Goal: Task Accomplishment & Management: Manage account settings

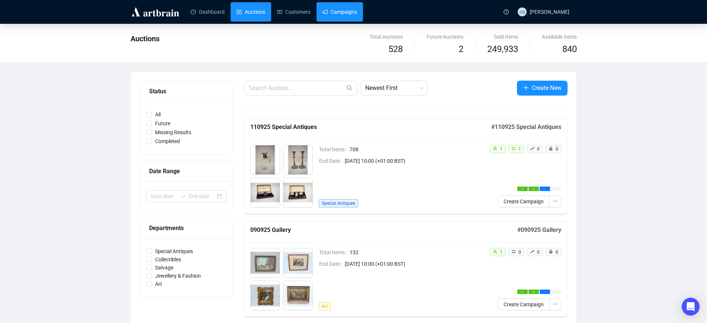
click at [349, 16] on link "Campaigns" at bounding box center [340, 11] width 35 height 19
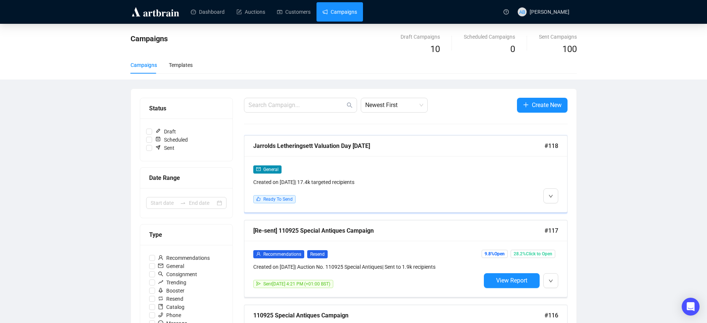
click at [348, 146] on div "Jarrolds Letheringsett Valuation Day [DATE]" at bounding box center [398, 145] width 291 height 9
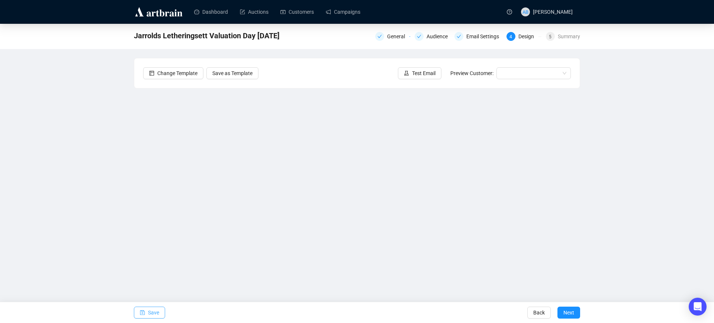
click at [151, 316] on span "Save" at bounding box center [153, 313] width 11 height 21
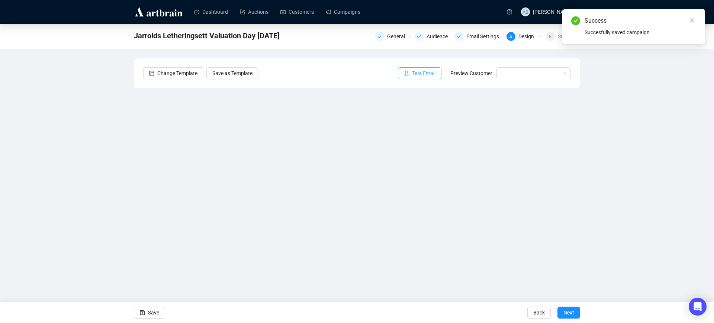
click at [416, 77] on span "Test Email" at bounding box center [423, 73] width 23 height 8
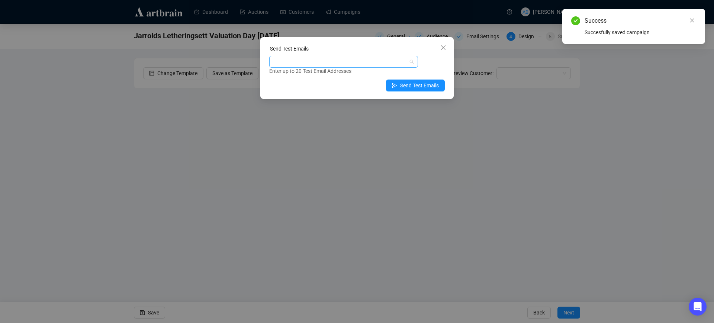
click at [345, 63] on div at bounding box center [340, 62] width 138 height 10
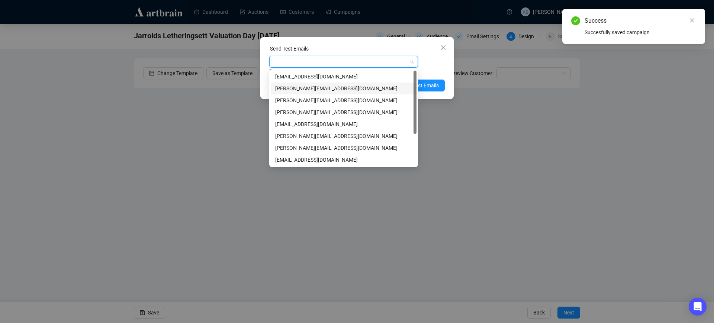
click at [303, 87] on div "[PERSON_NAME][EMAIL_ADDRESS][DOMAIN_NAME]" at bounding box center [343, 88] width 137 height 8
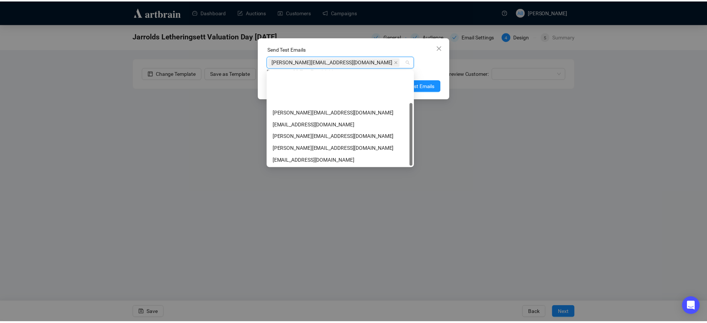
scroll to position [48, 0]
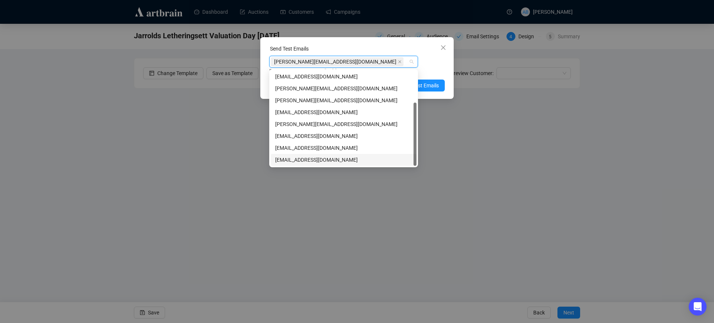
click at [319, 160] on div "[EMAIL_ADDRESS][DOMAIN_NAME]" at bounding box center [343, 160] width 137 height 8
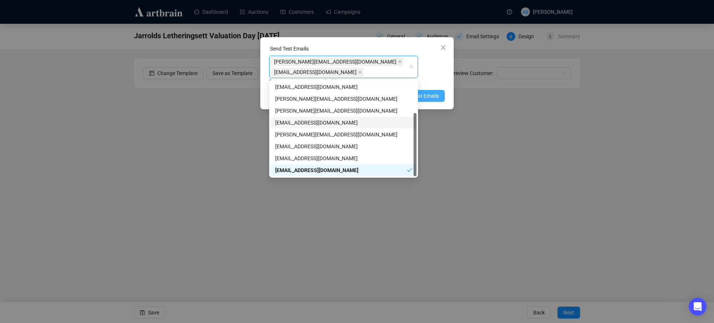
click at [429, 97] on span "Send Test Emails" at bounding box center [419, 96] width 39 height 8
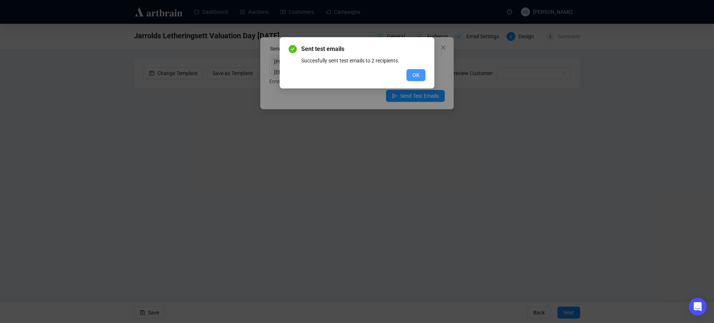
click at [420, 71] on button "OK" at bounding box center [416, 75] width 19 height 12
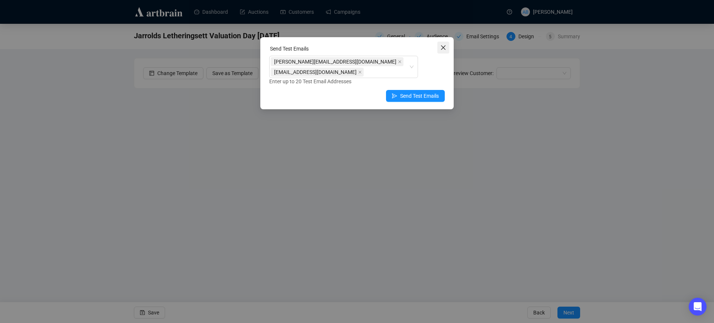
click at [444, 49] on icon "close" at bounding box center [444, 48] width 6 height 6
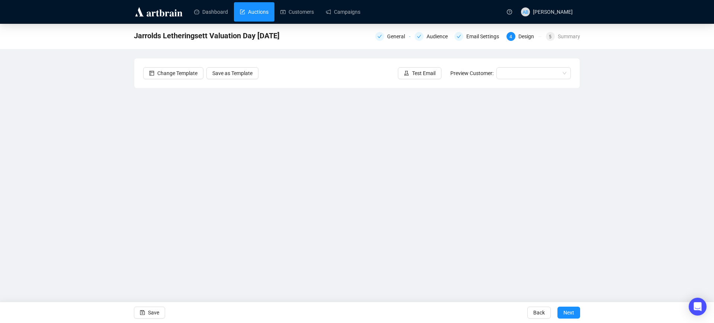
click at [262, 12] on link "Auctions" at bounding box center [254, 11] width 29 height 19
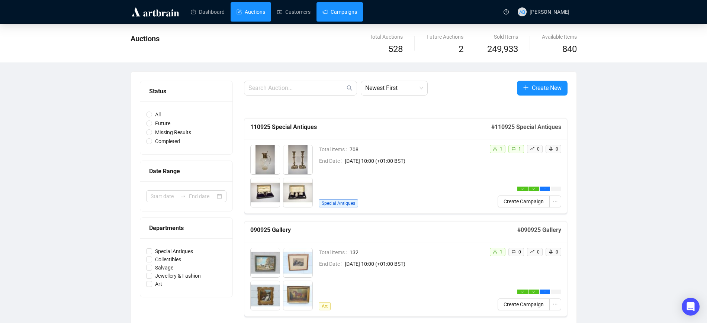
click at [329, 13] on link "Campaigns" at bounding box center [340, 11] width 35 height 19
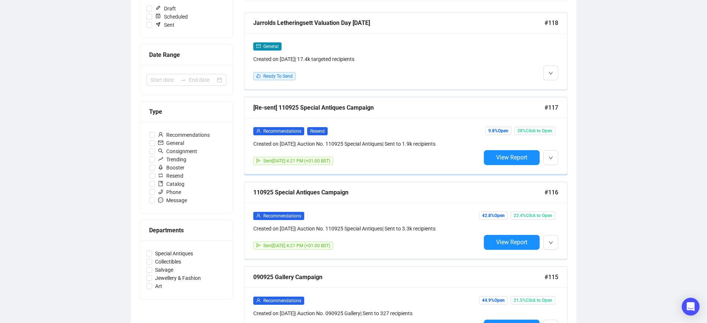
scroll to position [140, 0]
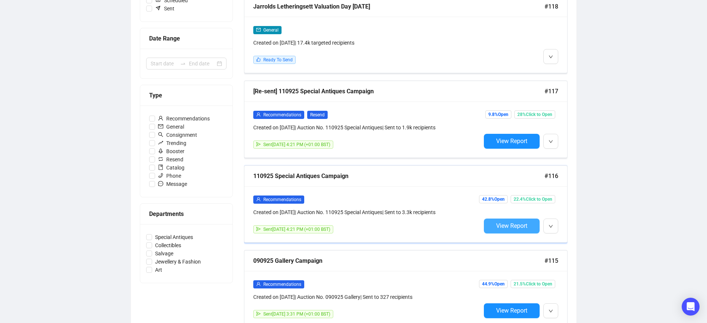
click at [506, 227] on span "View Report" at bounding box center [511, 226] width 31 height 7
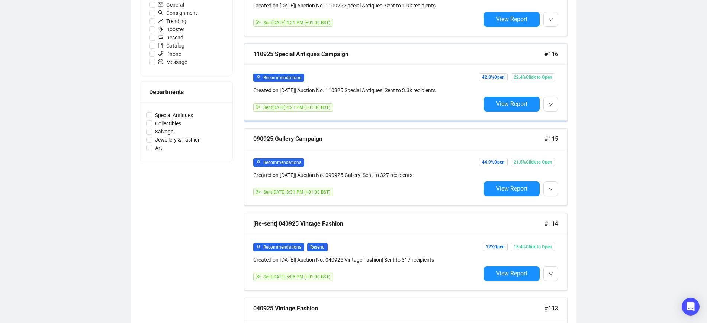
scroll to position [280, 0]
